Goal: Contribute content: Contribute content

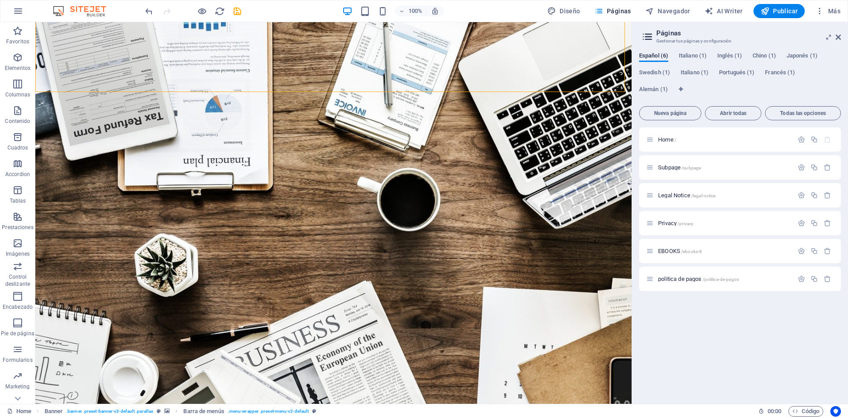
scroll to position [44, 0]
click at [673, 251] on span "EBOOKS /ebooks-8" at bounding box center [680, 250] width 44 height 7
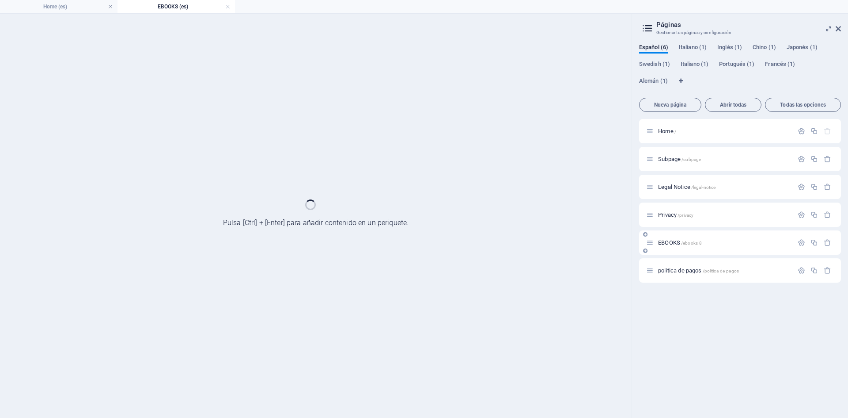
scroll to position [0, 0]
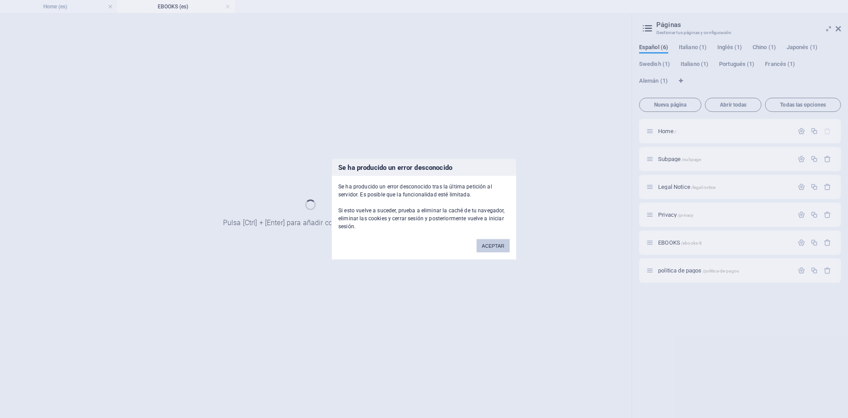
click at [499, 241] on button "ACEPTAR" at bounding box center [493, 245] width 33 height 13
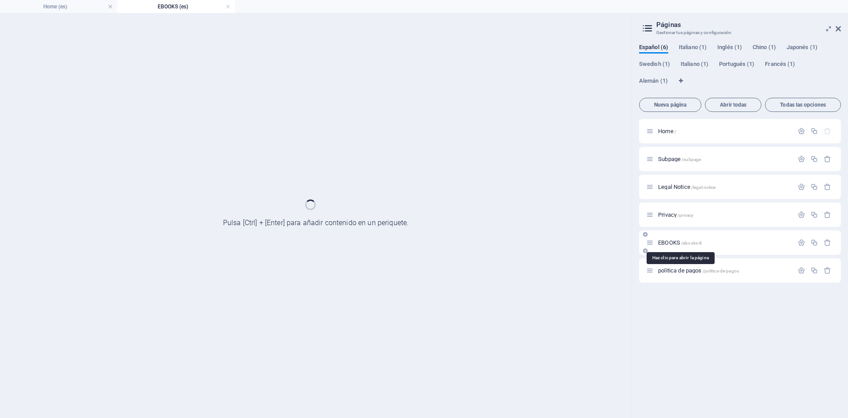
click at [673, 242] on span "EBOOKS /ebooks-8" at bounding box center [680, 242] width 44 height 7
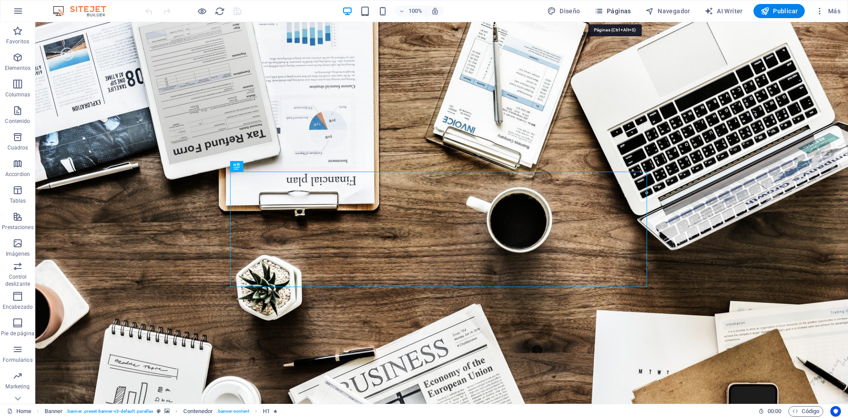
click at [612, 11] on span "Páginas" at bounding box center [613, 11] width 37 height 9
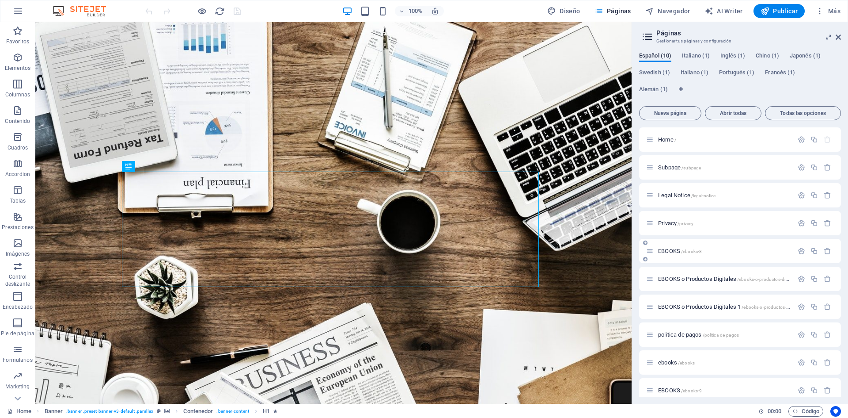
click at [673, 250] on span "EBOOKS /ebooks-8" at bounding box center [680, 250] width 44 height 7
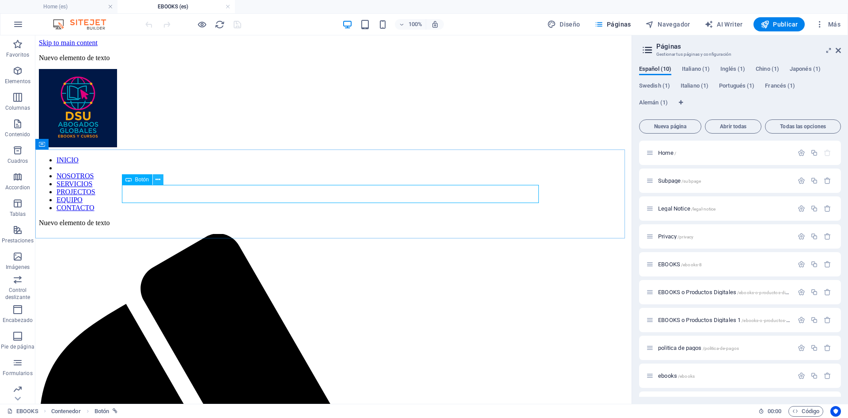
click at [156, 177] on icon at bounding box center [158, 179] width 5 height 9
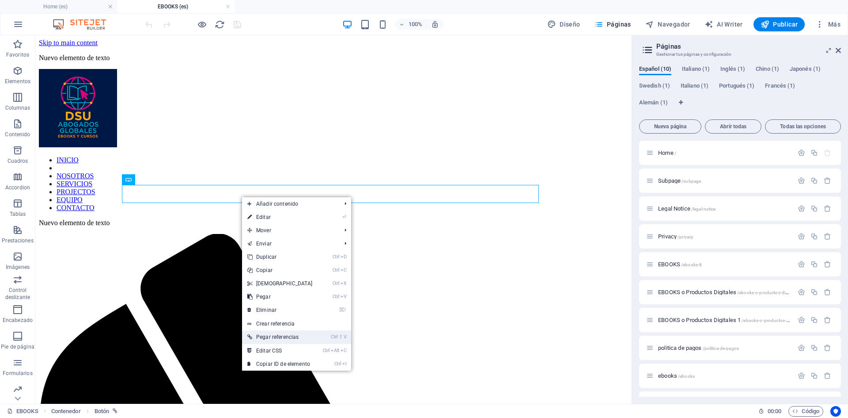
click at [288, 339] on link "Ctrl ⇧ V Pegar referencias" at bounding box center [280, 336] width 76 height 13
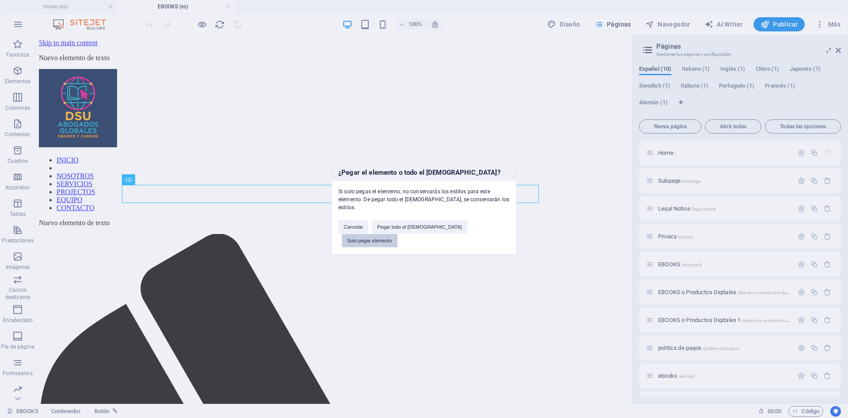
click at [398, 234] on button "Solo pegar elemento" at bounding box center [370, 240] width 56 height 13
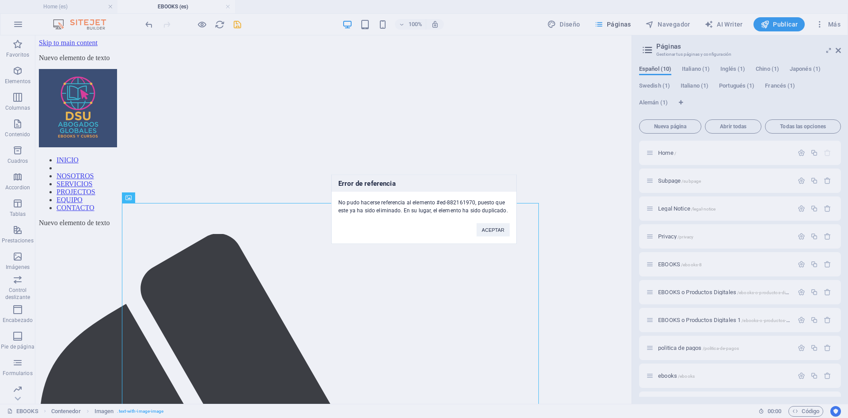
click at [504, 156] on div "Error de referencia No pudo hacerse referencia al elemento #ed-882161970, puest…" at bounding box center [424, 209] width 848 height 418
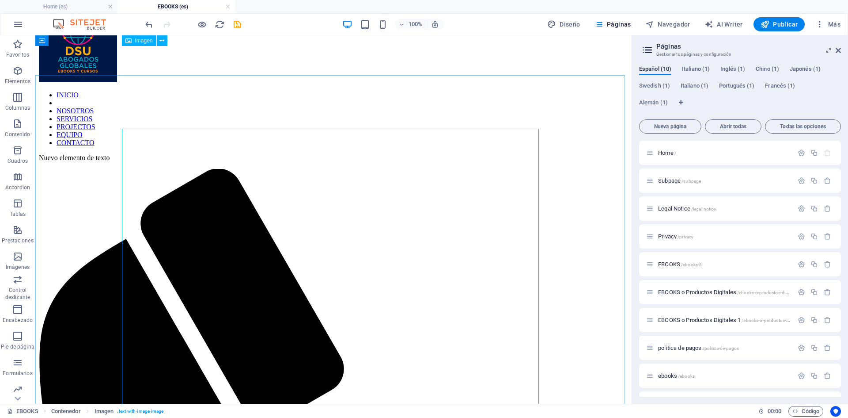
scroll to position [44, 0]
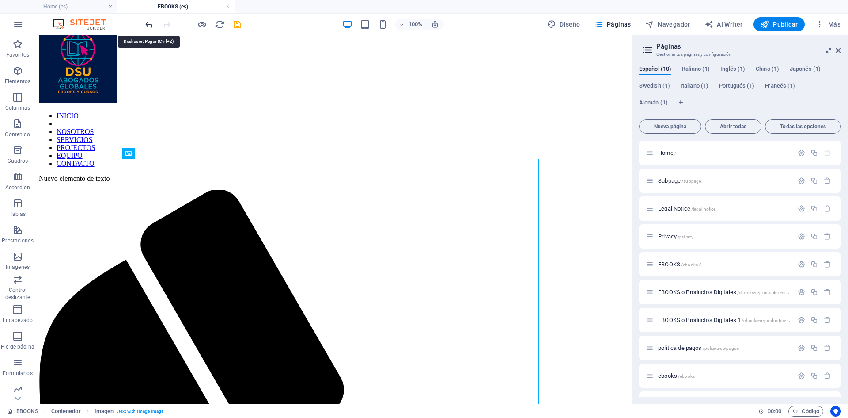
click at [149, 22] on icon "undo" at bounding box center [149, 24] width 10 height 10
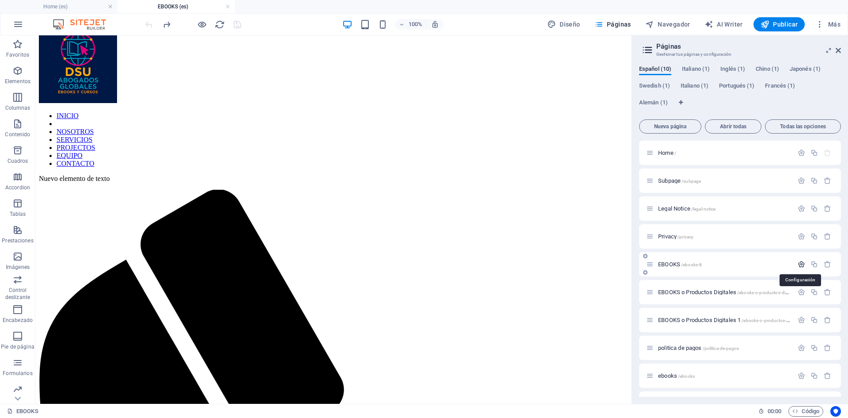
click at [802, 263] on icon "button" at bounding box center [802, 264] width 8 height 8
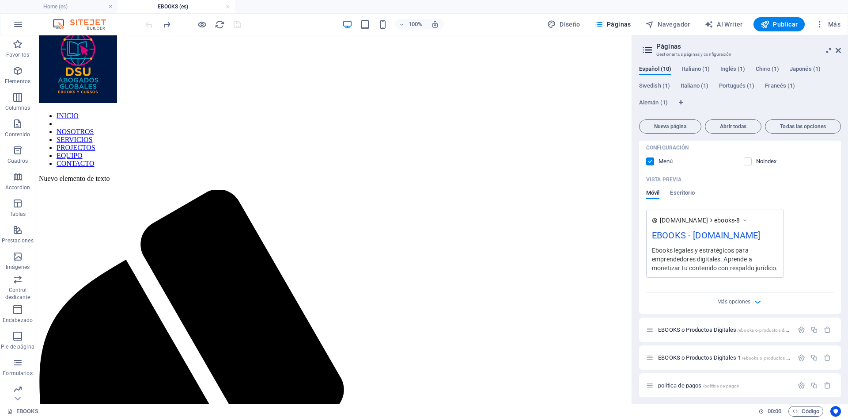
scroll to position [378, 0]
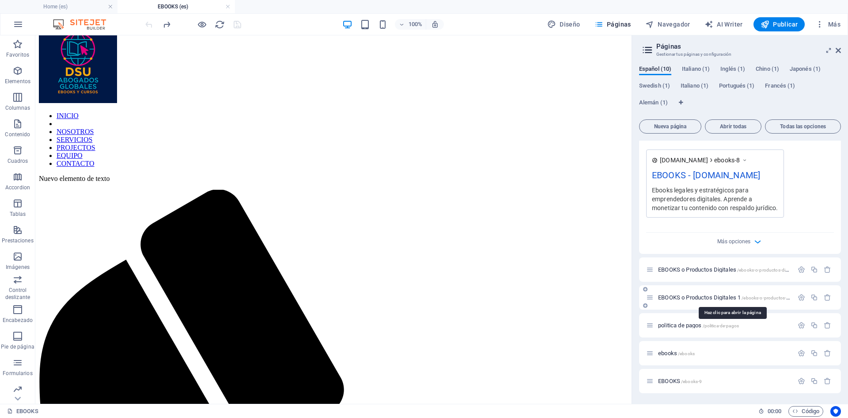
click at [757, 298] on span "/ebooks-o-productos-digitales-1" at bounding box center [774, 297] width 65 height 5
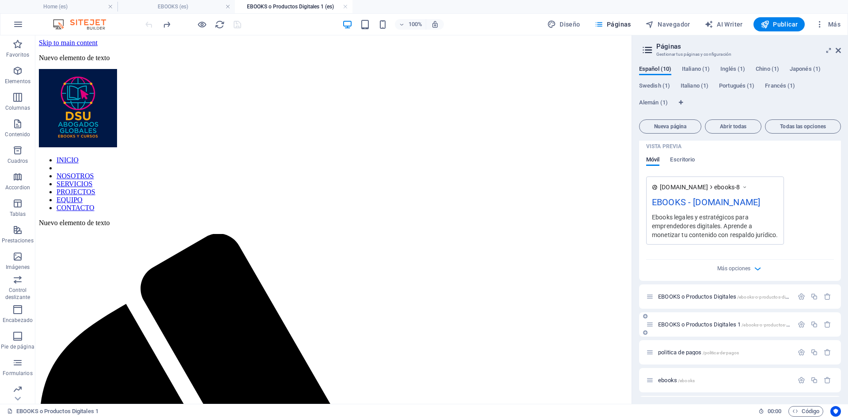
scroll to position [0, 0]
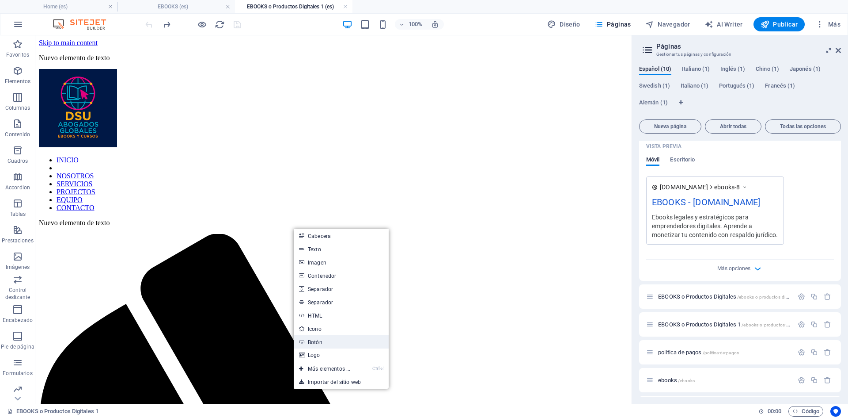
click at [321, 337] on link "Botón" at bounding box center [341, 341] width 95 height 13
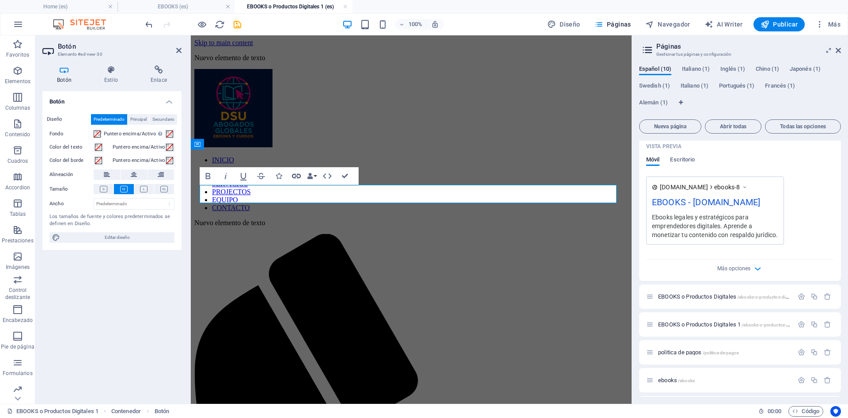
click at [298, 175] on icon "button" at bounding box center [296, 176] width 11 height 11
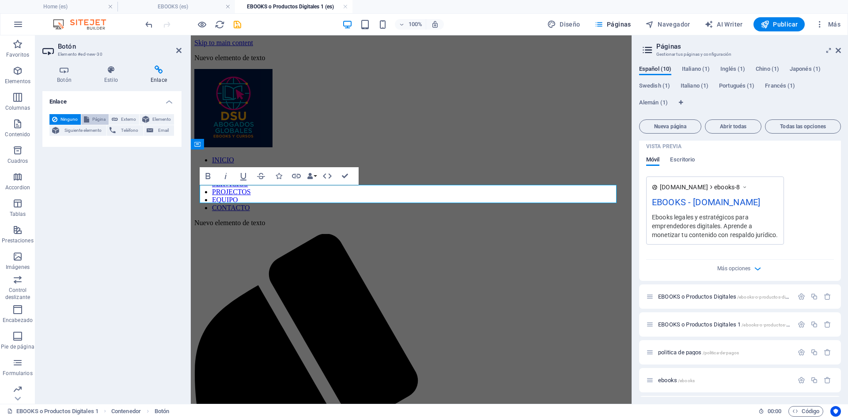
click at [92, 115] on span "Página" at bounding box center [99, 119] width 14 height 11
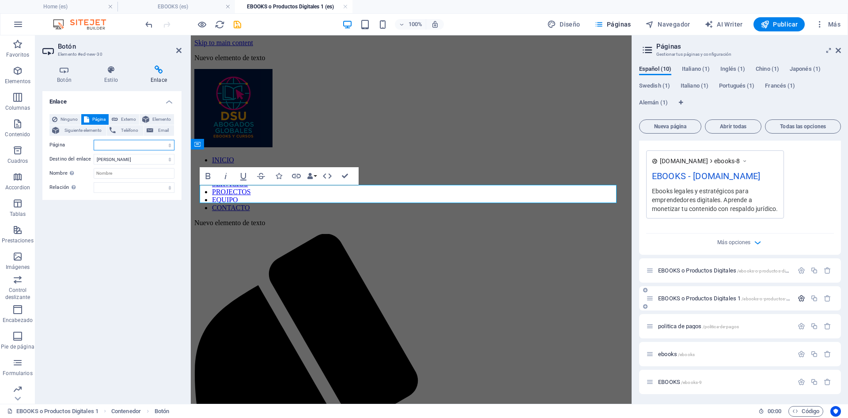
scroll to position [378, 0]
click at [800, 268] on icon "button" at bounding box center [802, 270] width 8 height 8
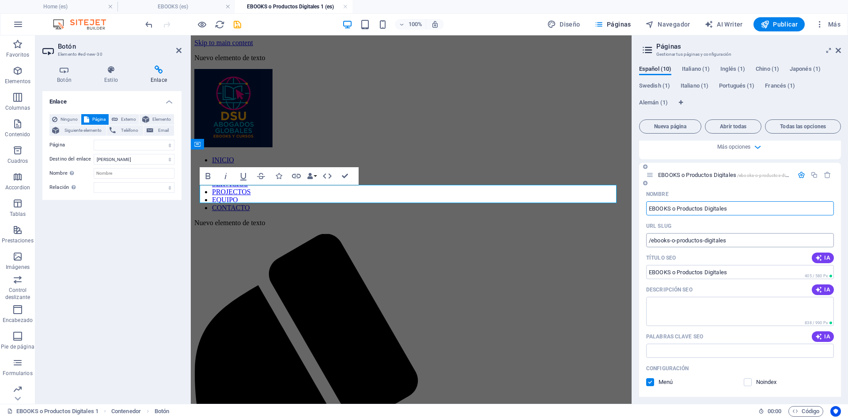
scroll to position [467, 0]
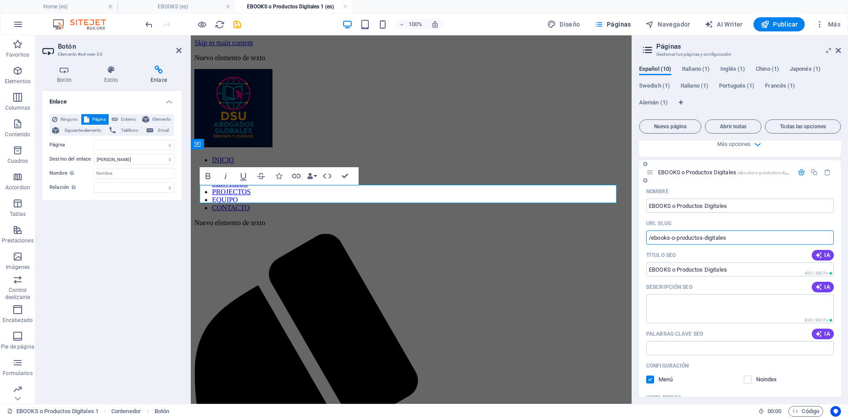
drag, startPoint x: 736, startPoint y: 247, endPoint x: 646, endPoint y: 246, distance: 90.2
click at [646, 246] on div "Nombre EBOOKS o Productos Digitales ​ URL SLUG /ebooks-o-productos-digitales ​ …" at bounding box center [740, 368] width 202 height 368
click at [297, 175] on icon "button" at bounding box center [296, 176] width 11 height 11
click at [132, 144] on select "Home Subpage Legal Notice Privacy EBOOKS EBOOKS o Productos Digitales EBOOKS o …" at bounding box center [134, 145] width 81 height 11
select select "4"
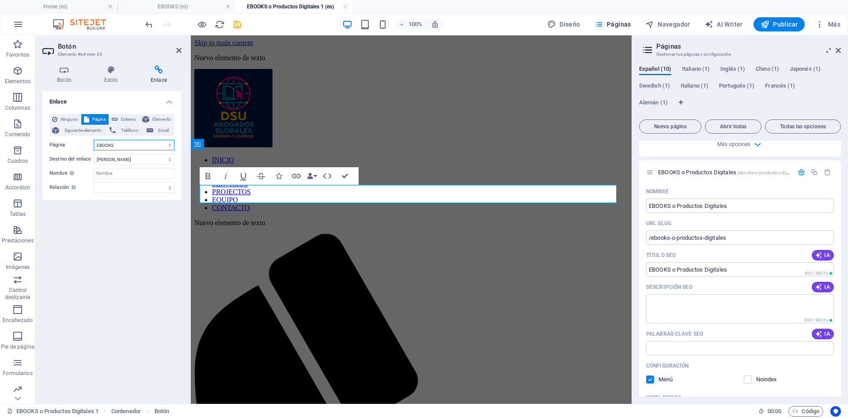
click at [94, 140] on select "Home Subpage Legal Notice Privacy EBOOKS EBOOKS o Productos Digitales EBOOKS o …" at bounding box center [134, 145] width 81 height 11
click at [120, 176] on input "Nombre Una descripción adicional del enlace no debería ser igual al texto del e…" at bounding box center [134, 173] width 81 height 11
click at [122, 175] on input "Nombre Una descripción adicional del enlace no debería ser igual al texto del e…" at bounding box center [134, 173] width 81 height 11
type input "FORMACION"
click at [116, 186] on select "alternativo autor marcador externo ayuda licencia siguiente nofollow noreferrer…" at bounding box center [134, 187] width 81 height 11
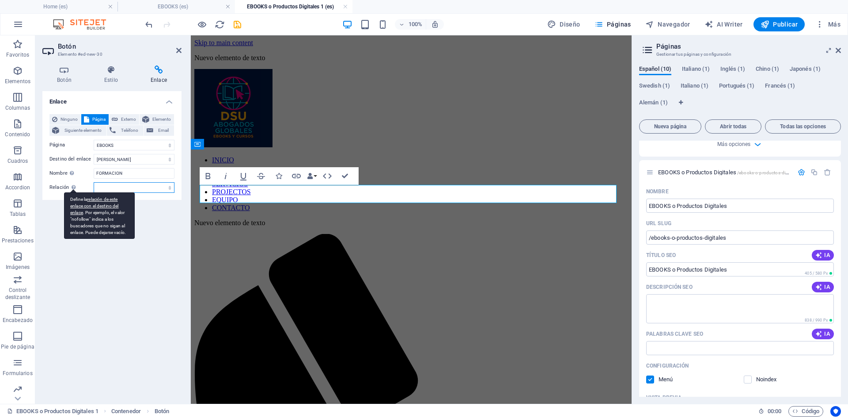
select select "alternate"
click at [94, 182] on select "alternativo autor marcador externo ayuda licencia siguiente nofollow noreferrer…" at bounding box center [134, 187] width 81 height 11
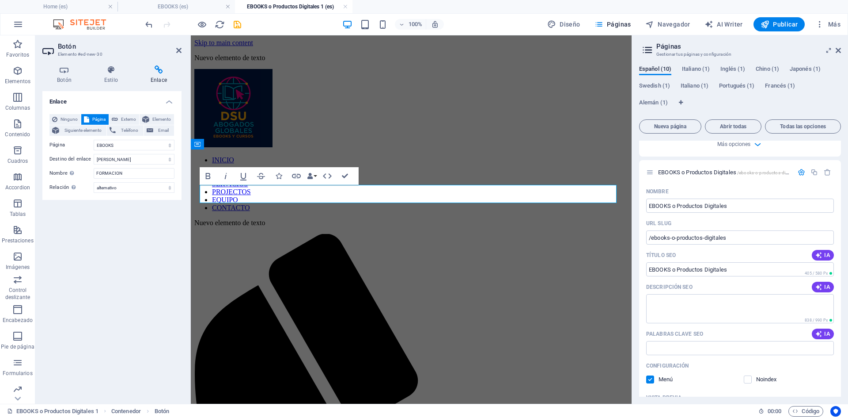
click at [168, 99] on h4 "Enlace" at bounding box center [111, 99] width 139 height 16
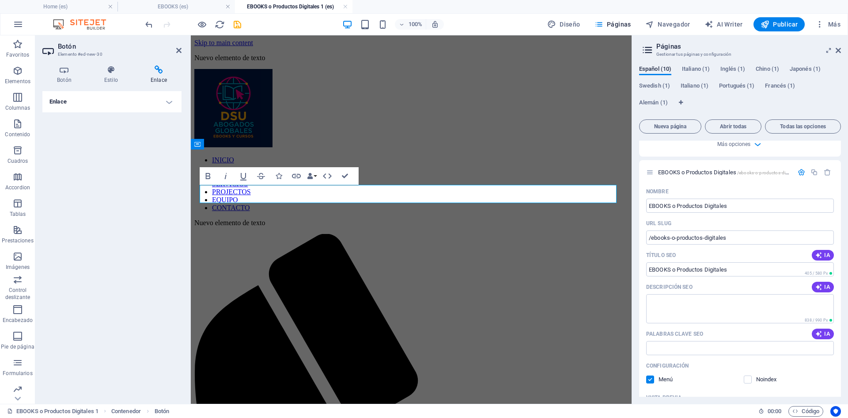
click at [168, 99] on h4 "Enlace" at bounding box center [111, 101] width 139 height 21
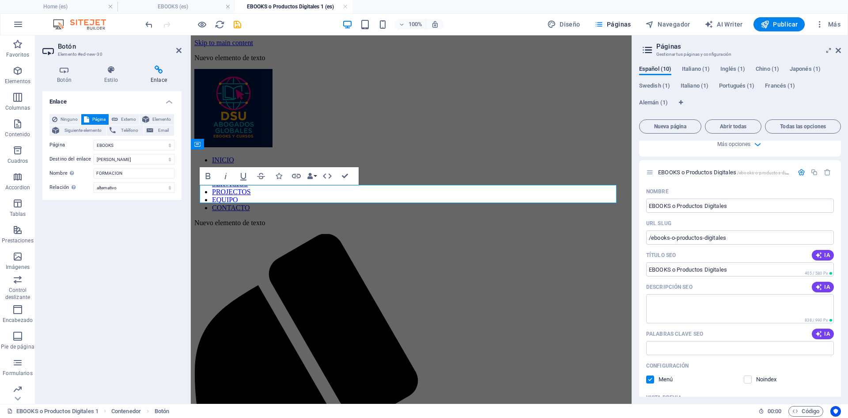
click at [158, 68] on icon at bounding box center [159, 69] width 46 height 9
click at [235, 24] on icon "save" at bounding box center [237, 24] width 10 height 10
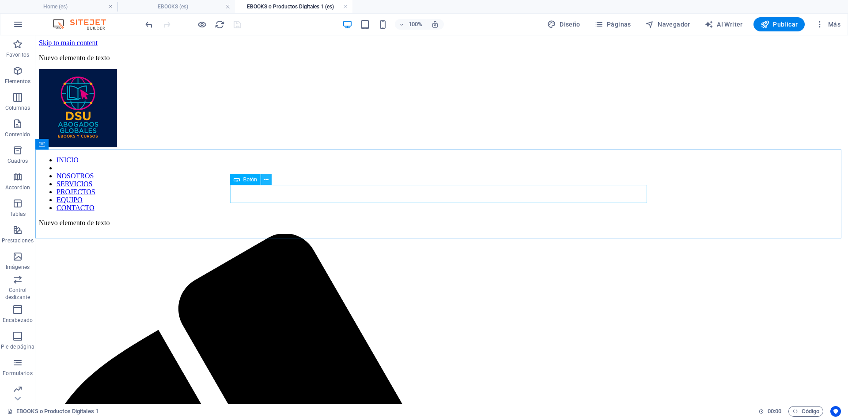
click at [267, 180] on icon at bounding box center [266, 179] width 5 height 9
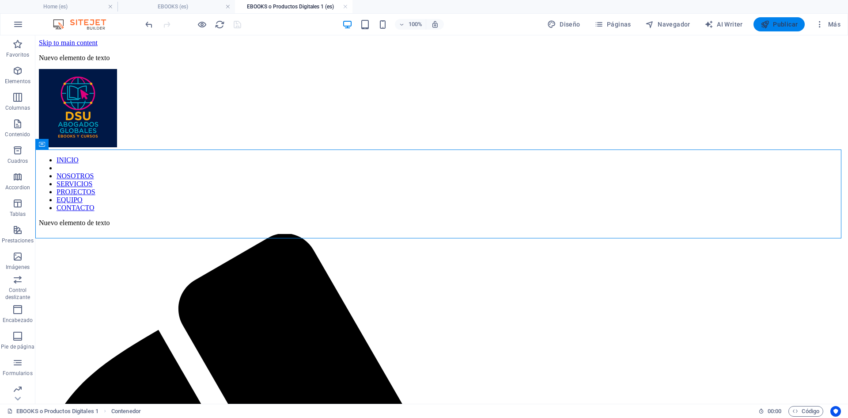
click at [778, 22] on span "Publicar" at bounding box center [780, 24] width 38 height 9
